Goal: Information Seeking & Learning: Learn about a topic

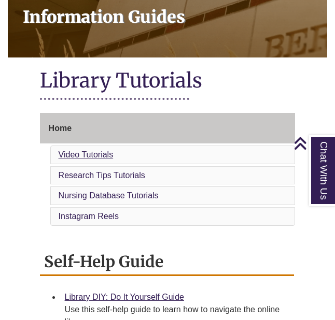
scroll to position [167, 0]
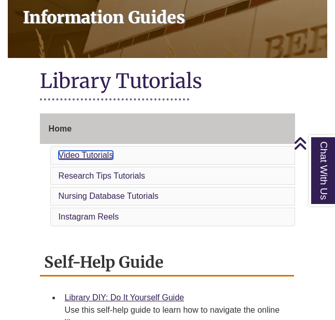
click at [90, 151] on link "Video Tutorials" at bounding box center [86, 155] width 55 height 9
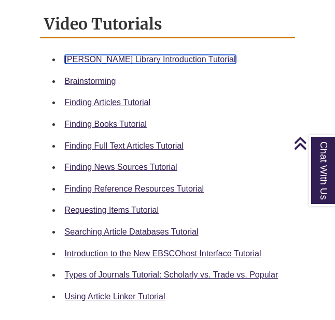
click at [91, 55] on link "Berntsen Library Introduction Tutorial" at bounding box center [150, 59] width 171 height 9
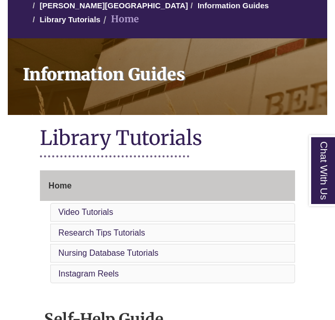
scroll to position [165, 0]
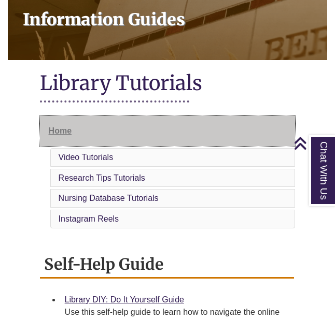
click at [62, 130] on link "Home" at bounding box center [168, 131] width 256 height 31
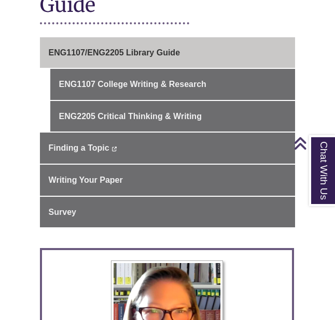
scroll to position [277, 0]
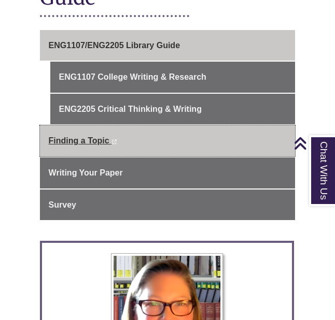
click at [73, 136] on span "Finding a Topic" at bounding box center [79, 140] width 61 height 9
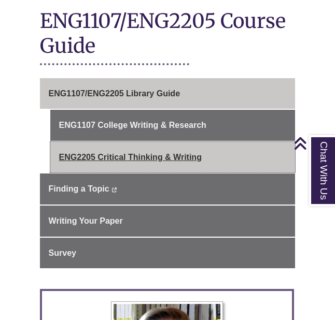
scroll to position [226, 0]
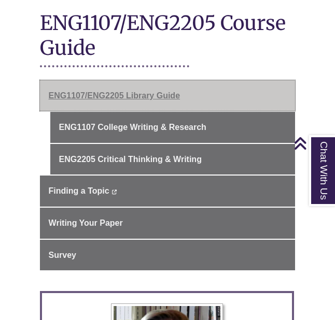
click at [101, 80] on link "ENG1107/ENG2205 Library Guide" at bounding box center [168, 95] width 256 height 31
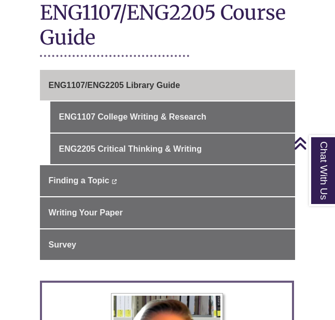
scroll to position [304, 0]
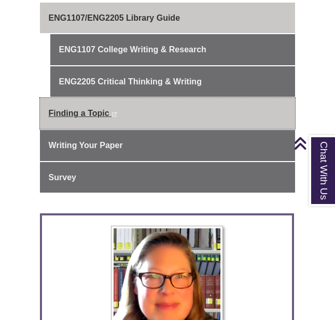
click at [88, 98] on link "Finding a Topic This link opens in a new window This link opens in a new window" at bounding box center [168, 113] width 256 height 31
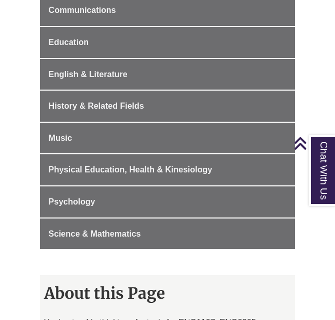
scroll to position [550, 0]
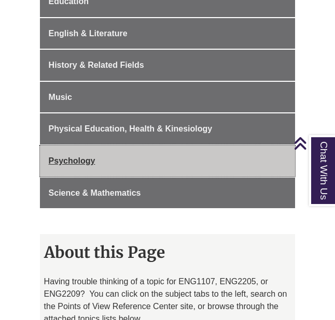
click at [66, 157] on span "Psychology" at bounding box center [72, 161] width 47 height 9
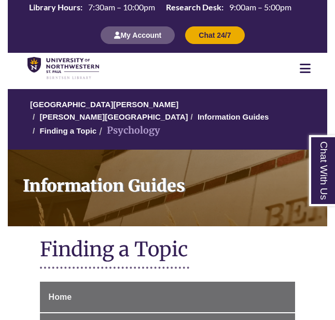
click at [307, 70] on icon at bounding box center [305, 68] width 11 height 12
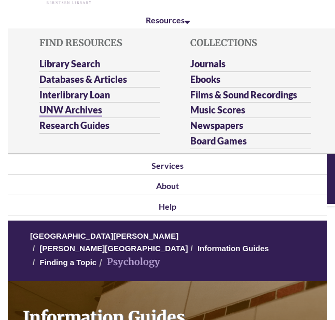
scroll to position [78, 0]
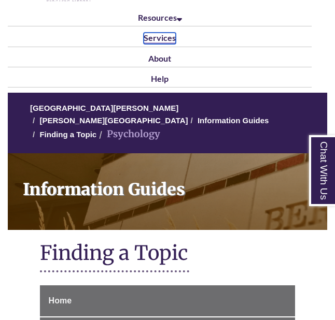
click at [150, 39] on link "Services" at bounding box center [160, 38] width 32 height 11
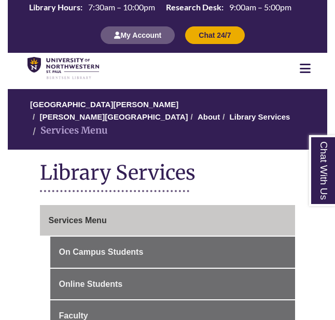
click at [306, 66] on icon at bounding box center [305, 68] width 11 height 12
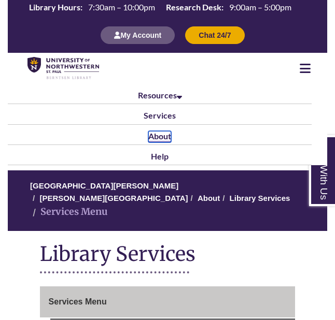
click at [160, 135] on link "About" at bounding box center [159, 136] width 23 height 11
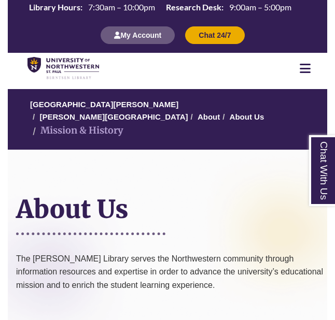
click at [300, 68] on icon at bounding box center [305, 68] width 11 height 12
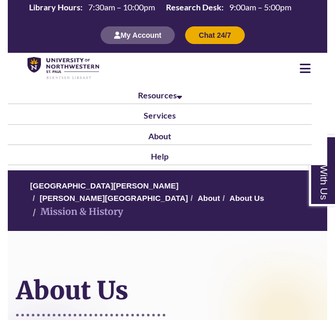
click at [148, 155] on li "Help" at bounding box center [160, 155] width 304 height 20
click at [158, 159] on link "Help" at bounding box center [160, 156] width 18 height 11
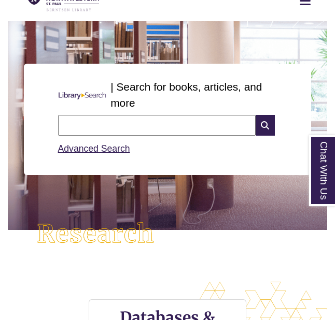
scroll to position [69, 0]
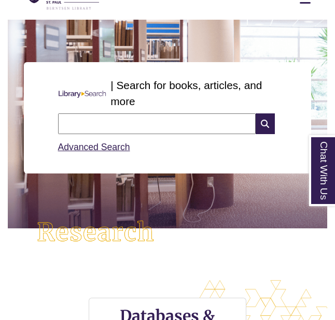
click at [127, 125] on input "text" at bounding box center [156, 124] width 197 height 21
click at [131, 123] on input "text" at bounding box center [156, 124] width 197 height 21
type input "**********"
click at [257, 119] on icon at bounding box center [265, 124] width 19 height 21
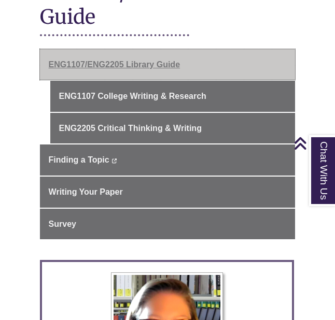
scroll to position [269, 0]
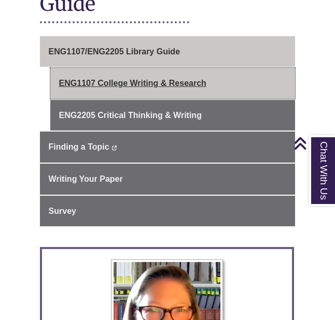
click at [107, 77] on link "ENG1107 College Writing & Research" at bounding box center [172, 83] width 245 height 31
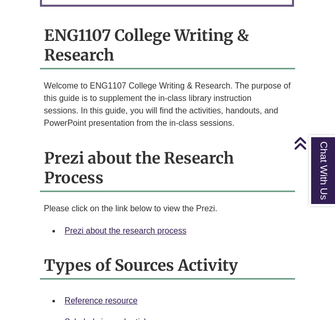
scroll to position [918, 0]
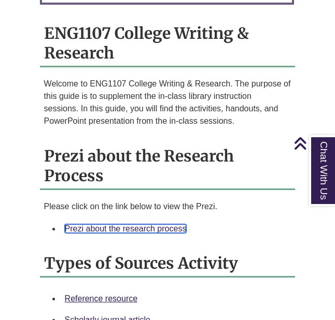
click at [119, 224] on link "Prezi about the research process" at bounding box center [126, 228] width 122 height 9
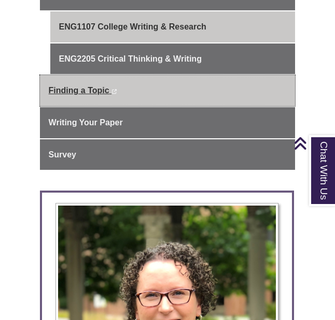
scroll to position [340, 0]
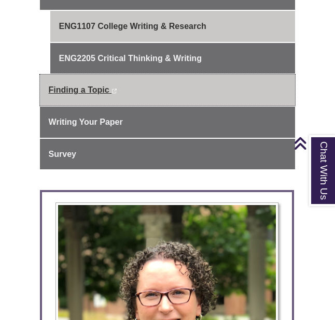
click at [87, 86] on span "Finding a Topic" at bounding box center [79, 90] width 61 height 9
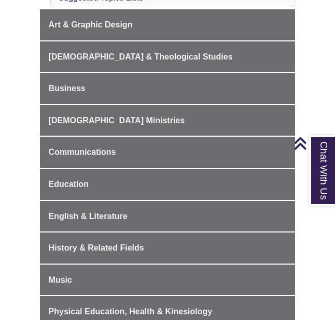
scroll to position [466, 0]
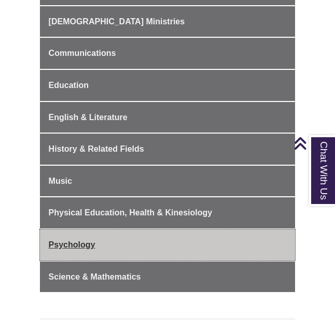
click at [80, 240] on span "Psychology" at bounding box center [72, 244] width 47 height 9
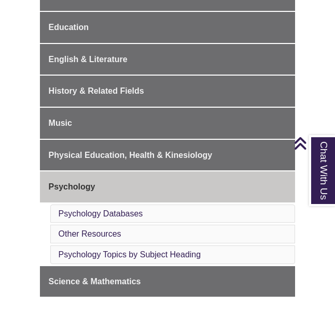
scroll to position [474, 0]
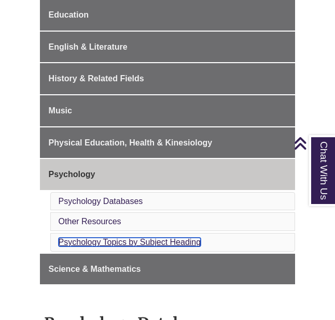
click at [116, 238] on link "Psychology Topics by Subject Heading" at bounding box center [130, 242] width 143 height 9
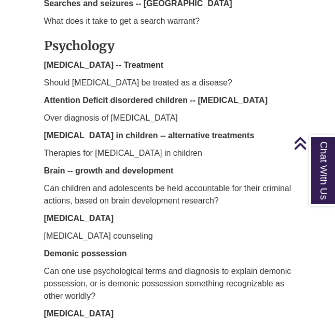
scroll to position [1711, 0]
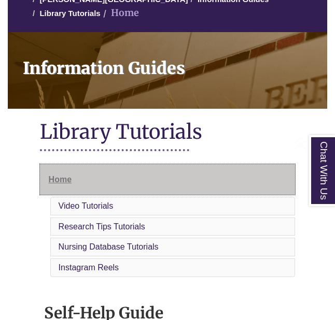
scroll to position [160, 0]
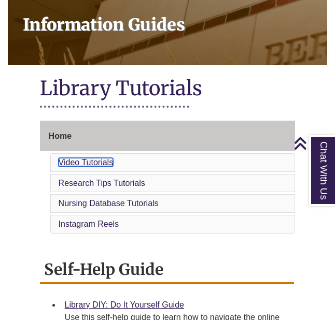
click at [94, 158] on link "Video Tutorials" at bounding box center [86, 162] width 55 height 9
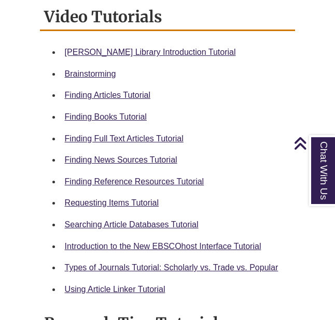
scroll to position [513, 0]
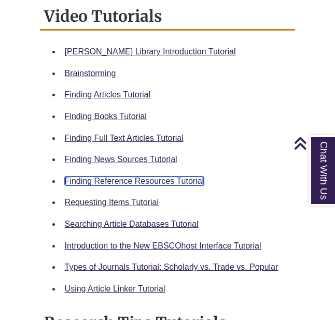
click at [114, 177] on link "Finding Reference Resources Tutorial" at bounding box center [134, 181] width 139 height 9
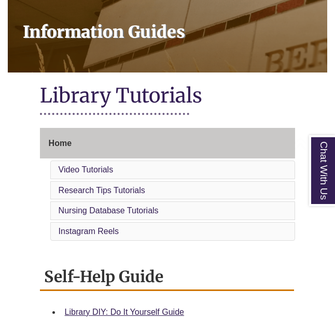
scroll to position [154, 0]
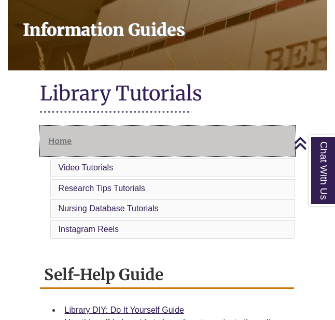
click at [77, 127] on link "Home" at bounding box center [168, 141] width 256 height 31
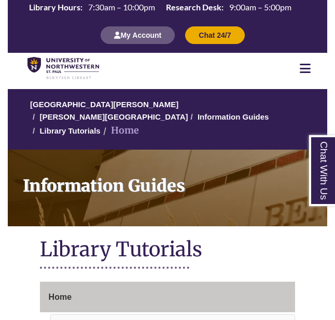
click at [310, 66] on div at bounding box center [305, 68] width 44 height 12
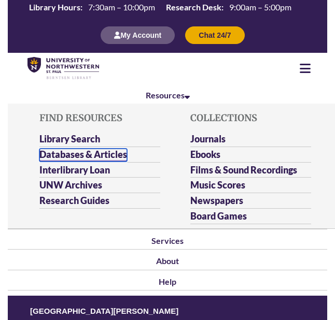
click at [121, 155] on link "Databases & Articles" at bounding box center [83, 155] width 88 height 13
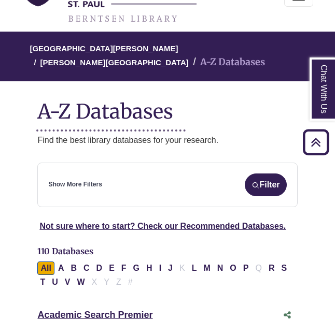
scroll to position [89, 0]
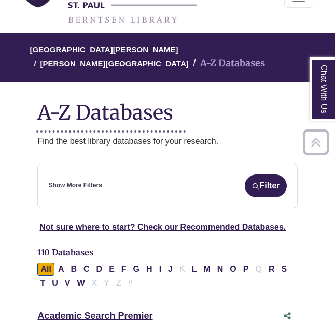
click at [111, 175] on div "Show More Filters Filter" at bounding box center [167, 186] width 238 height 23
click at [84, 181] on link "Show More Filters" at bounding box center [74, 186] width 53 height 10
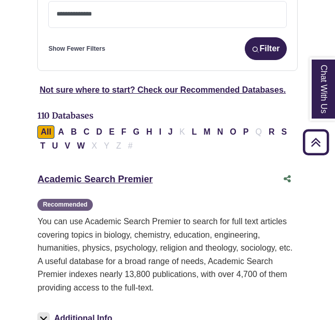
scroll to position [214, 0]
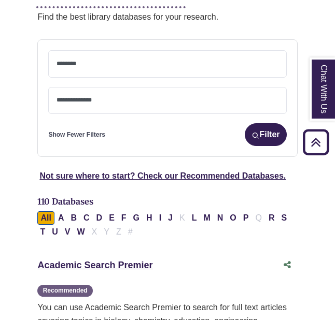
click at [86, 97] on textarea "Search" at bounding box center [166, 101] width 221 height 8
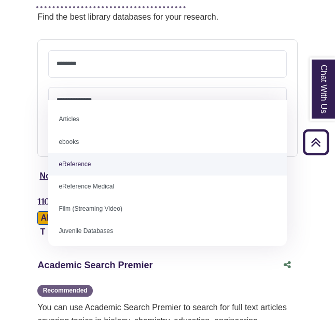
select select "*****"
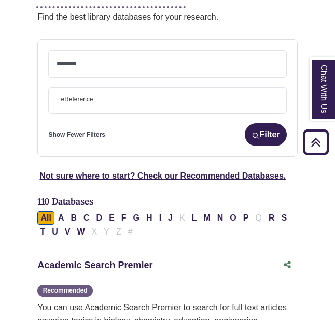
scroll to position [22, 0]
click at [90, 61] on textarea "Search" at bounding box center [166, 65] width 221 height 8
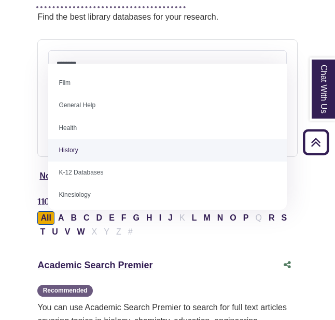
scroll to position [426, 0]
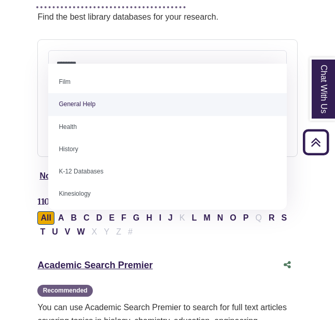
select select "*****"
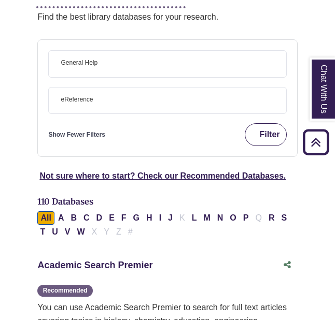
click at [269, 123] on button "Filter" at bounding box center [265, 134] width 41 height 23
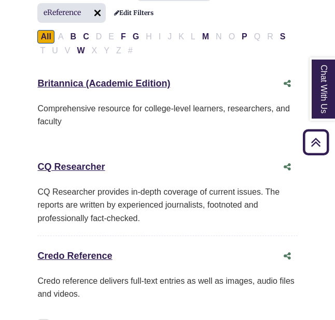
scroll to position [316, 0]
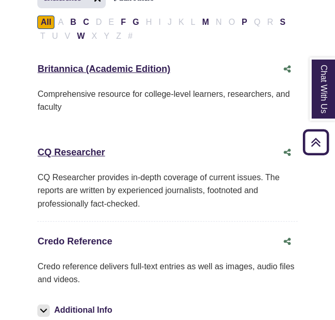
click at [79, 236] on link "Credo Reference This link opens in a new window" at bounding box center [74, 241] width 75 height 10
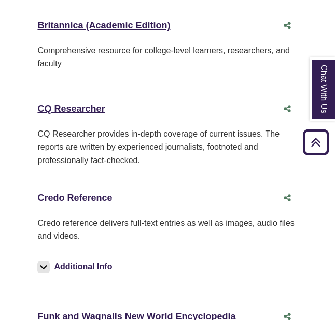
scroll to position [373, 0]
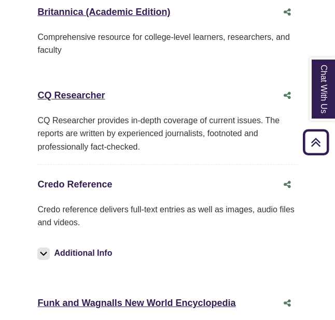
click at [75, 179] on link "Credo Reference This link opens in a new window" at bounding box center [74, 184] width 75 height 10
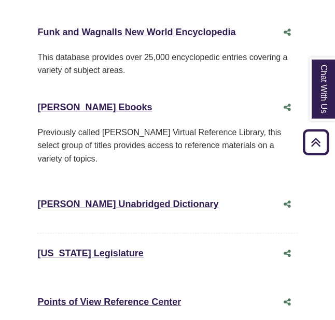
scroll to position [669, 0]
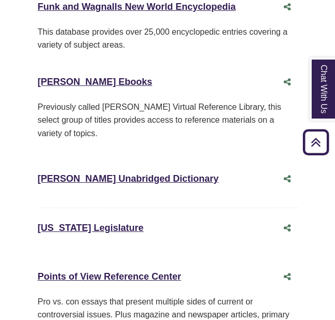
click at [69, 270] on div "Points of View Reference Center This link opens in a new window" at bounding box center [156, 277] width 239 height 15
click at [77, 270] on div "Points of View Reference Center This link opens in a new window" at bounding box center [156, 277] width 239 height 15
click at [77, 272] on link "Points of View Reference Center This link opens in a new window" at bounding box center [109, 277] width 144 height 10
